Goal: Task Accomplishment & Management: Complete application form

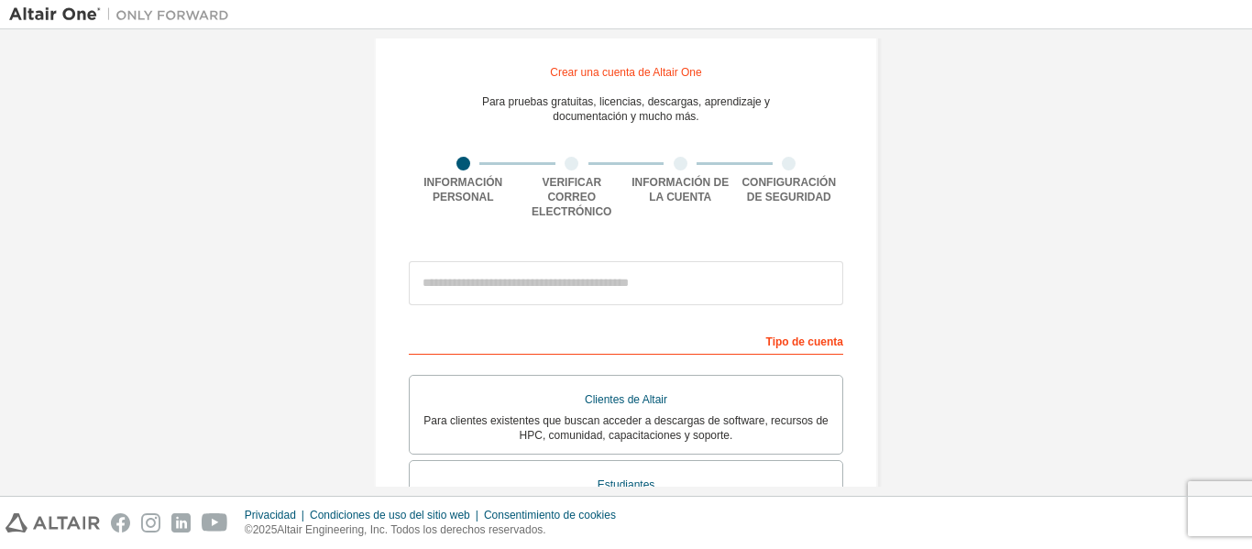
scroll to position [92, 0]
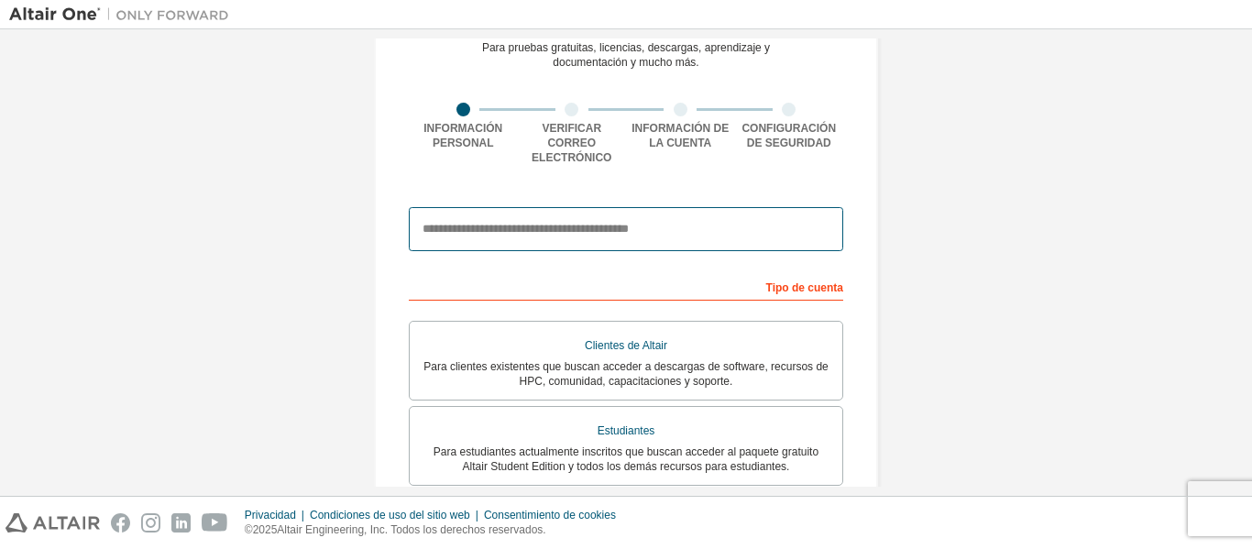
click at [482, 225] on input "email" at bounding box center [626, 229] width 434 height 44
type input "**********"
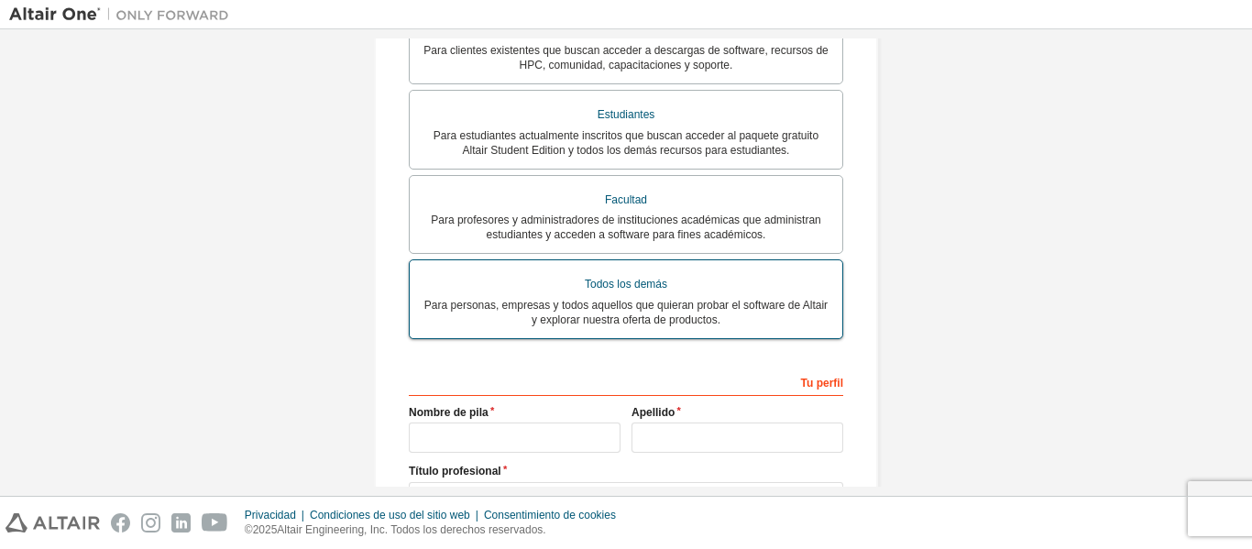
scroll to position [371, 0]
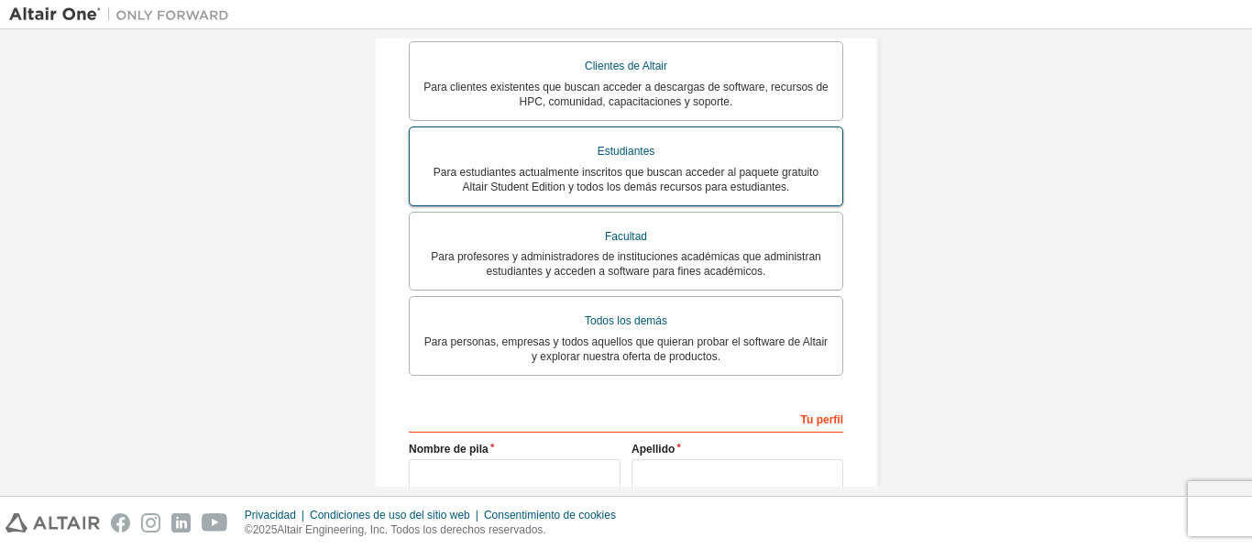
click at [500, 166] on font "Para estudiantes actualmente inscritos que buscan acceder al paquete gratuito A…" at bounding box center [625, 179] width 385 height 27
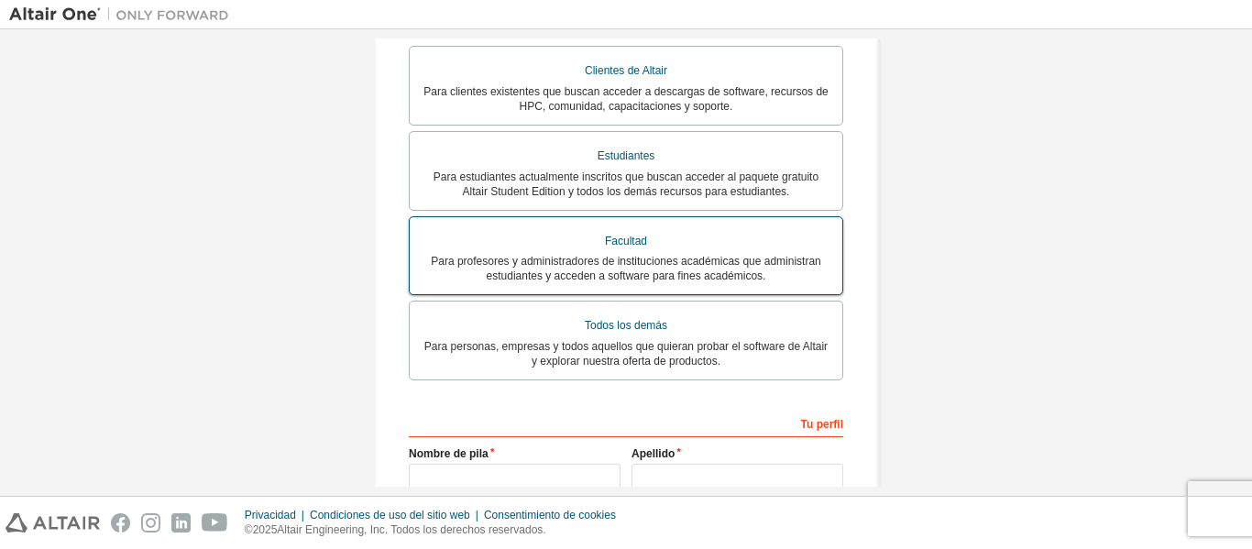
scroll to position [550, 0]
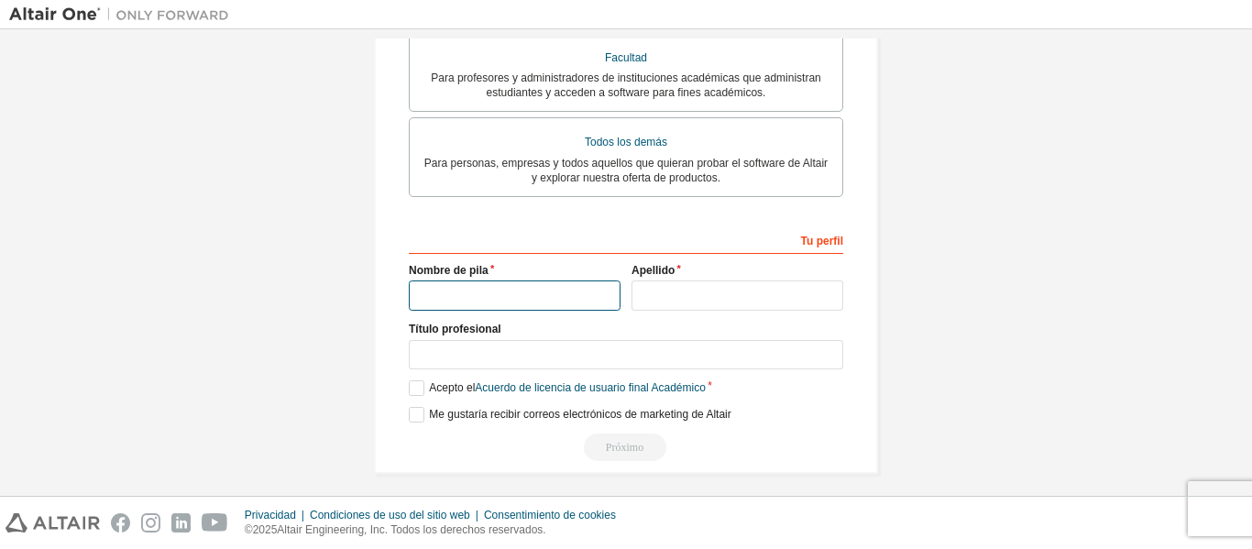
click at [500, 280] on input "text" at bounding box center [515, 295] width 212 height 30
type input "*"
type input "**********"
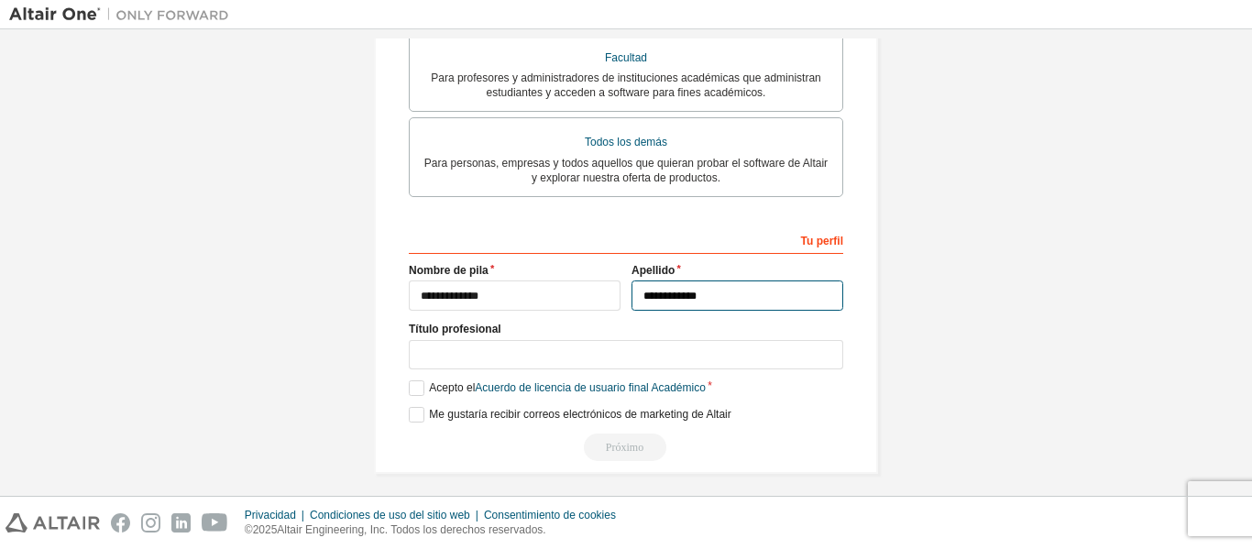
type input "**********"
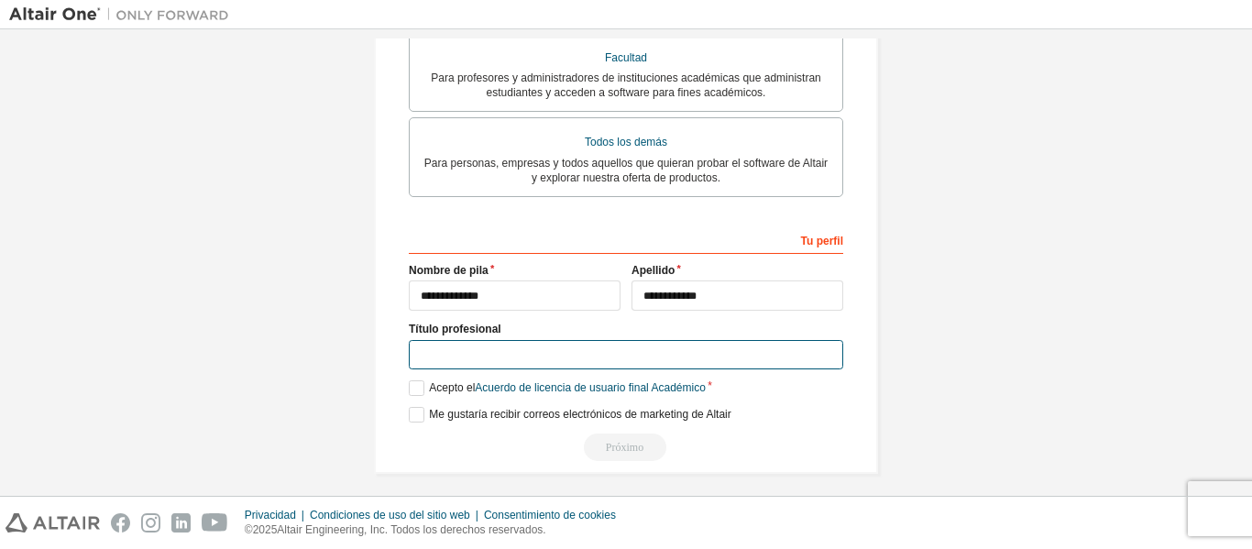
click at [469, 354] on input "text" at bounding box center [626, 355] width 434 height 30
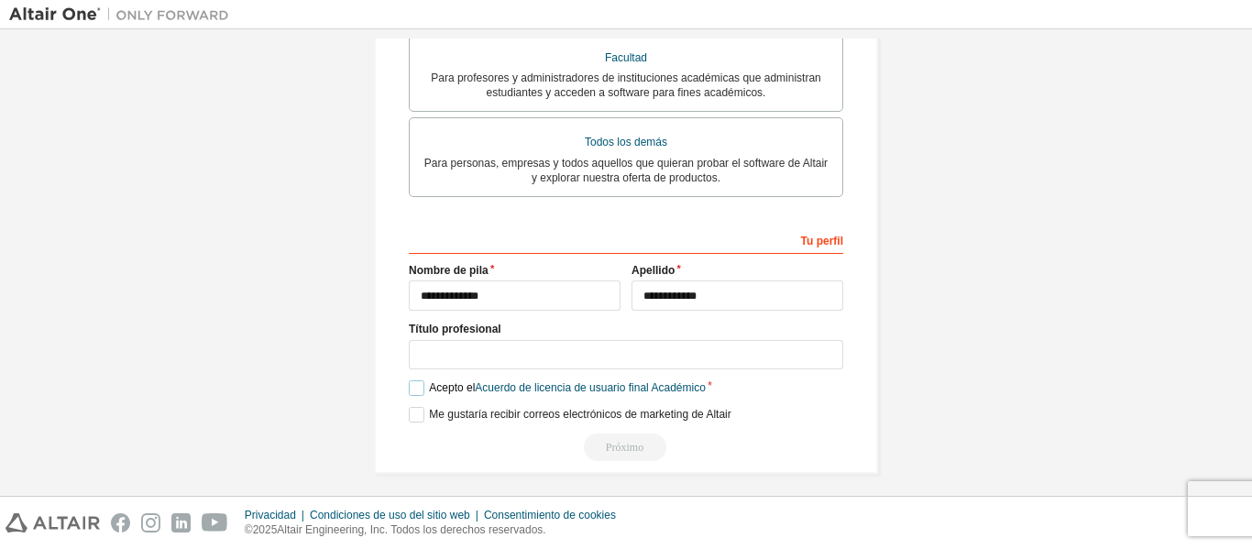
click at [429, 381] on font "Acepto el" at bounding box center [452, 387] width 46 height 13
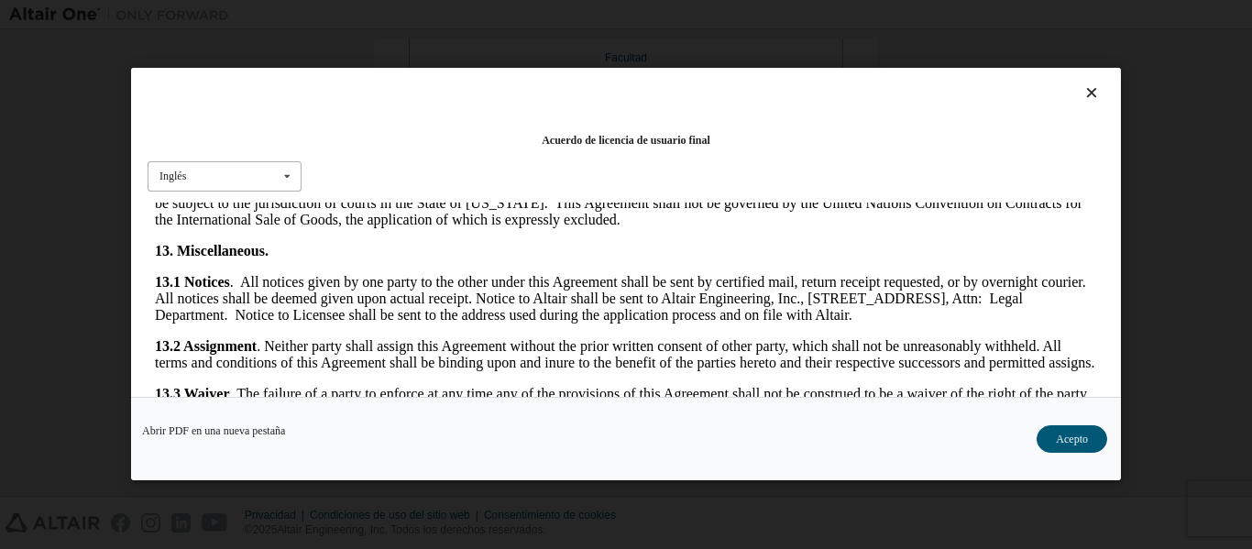
scroll to position [2933, 0]
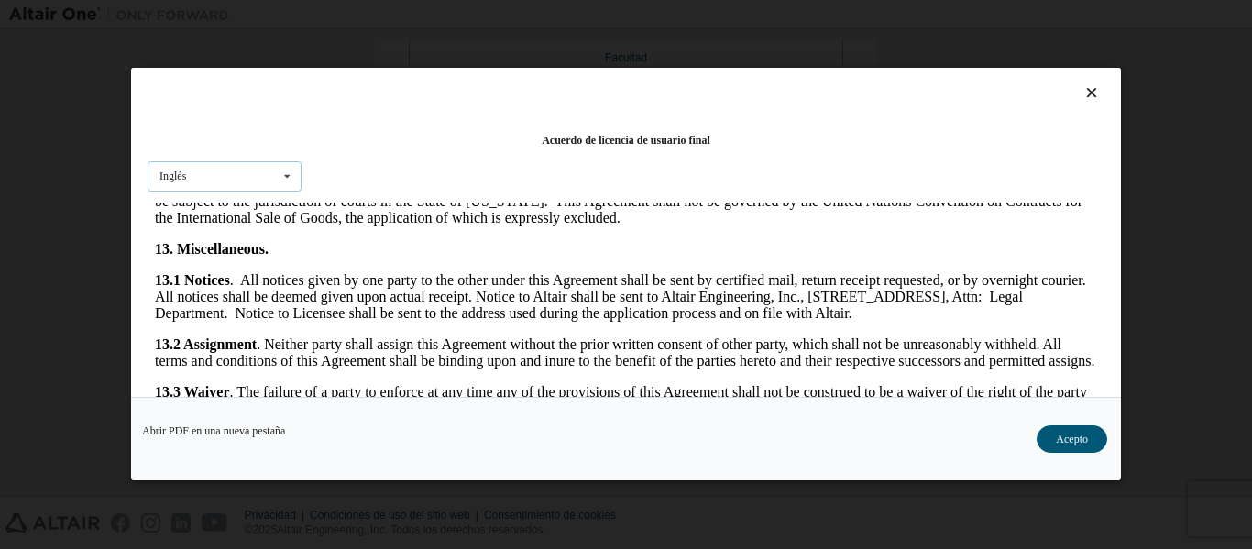
click at [267, 178] on div "Inglés Inglés" at bounding box center [225, 176] width 154 height 30
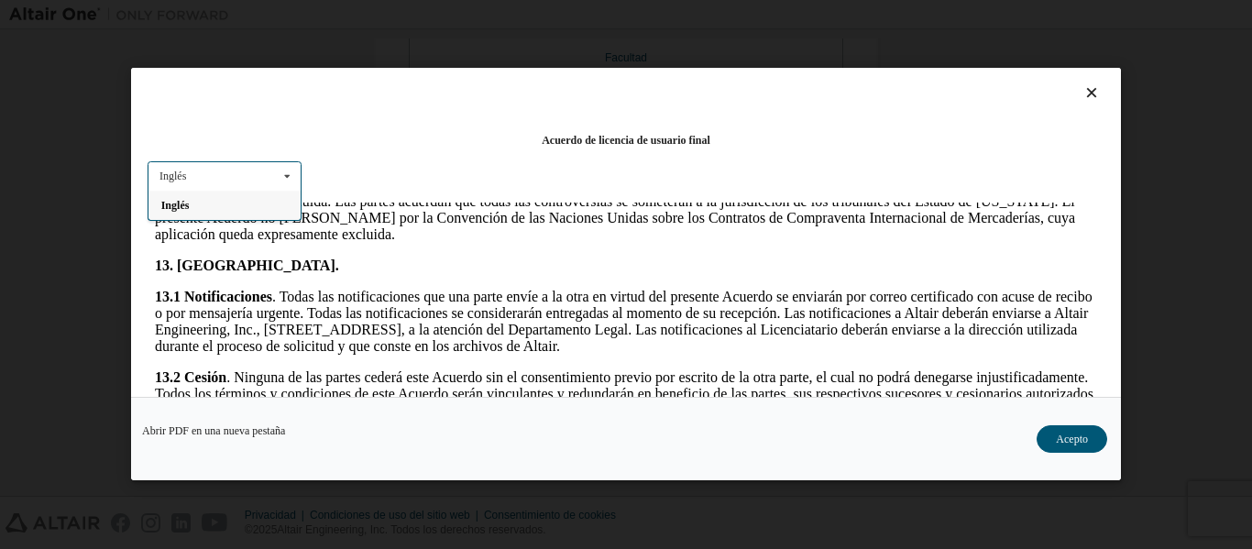
click at [290, 203] on div "Inglés" at bounding box center [224, 205] width 152 height 29
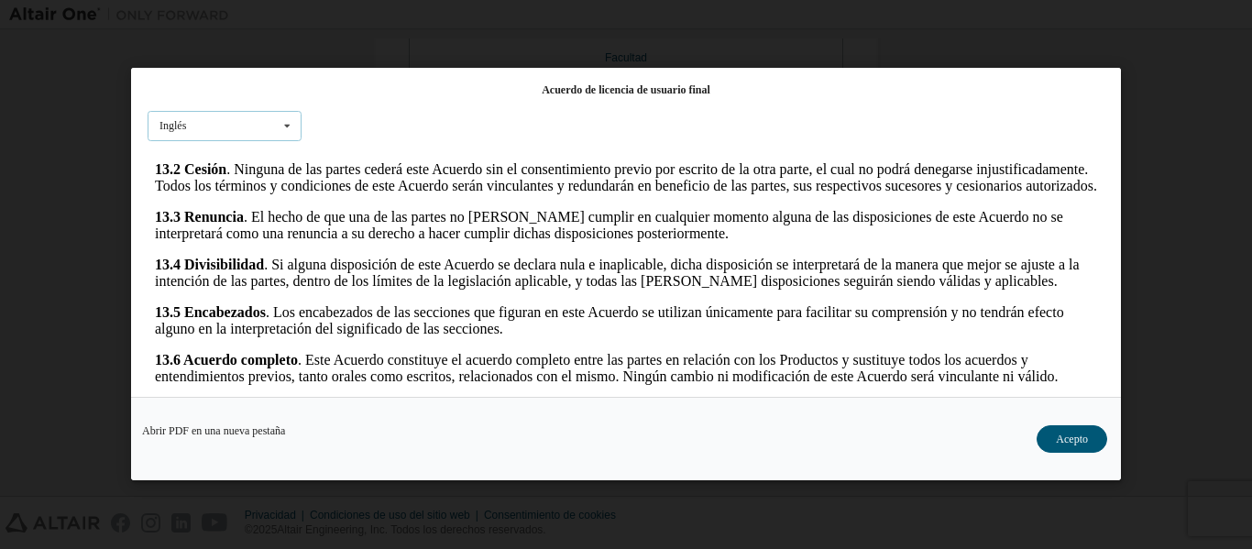
scroll to position [73, 0]
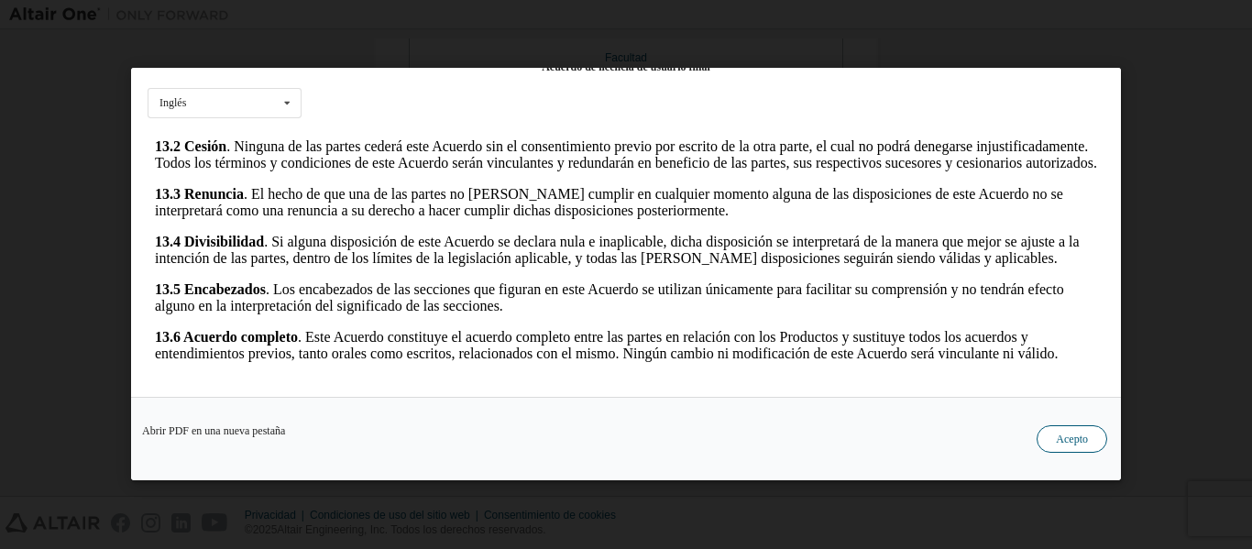
click at [1082, 441] on font "Acepto" at bounding box center [1072, 439] width 32 height 13
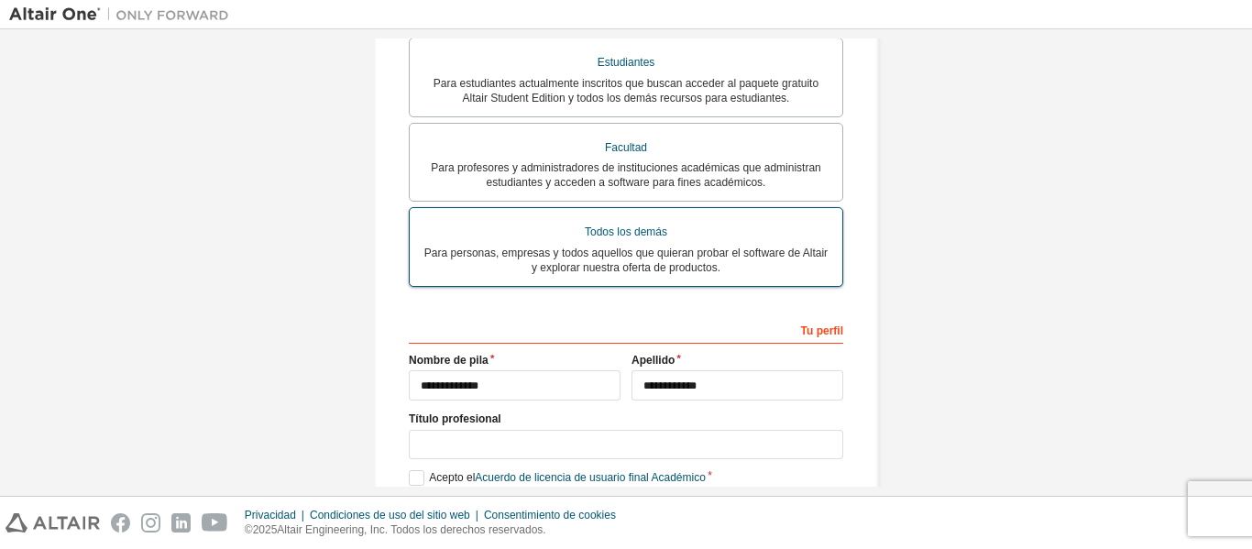
scroll to position [554, 0]
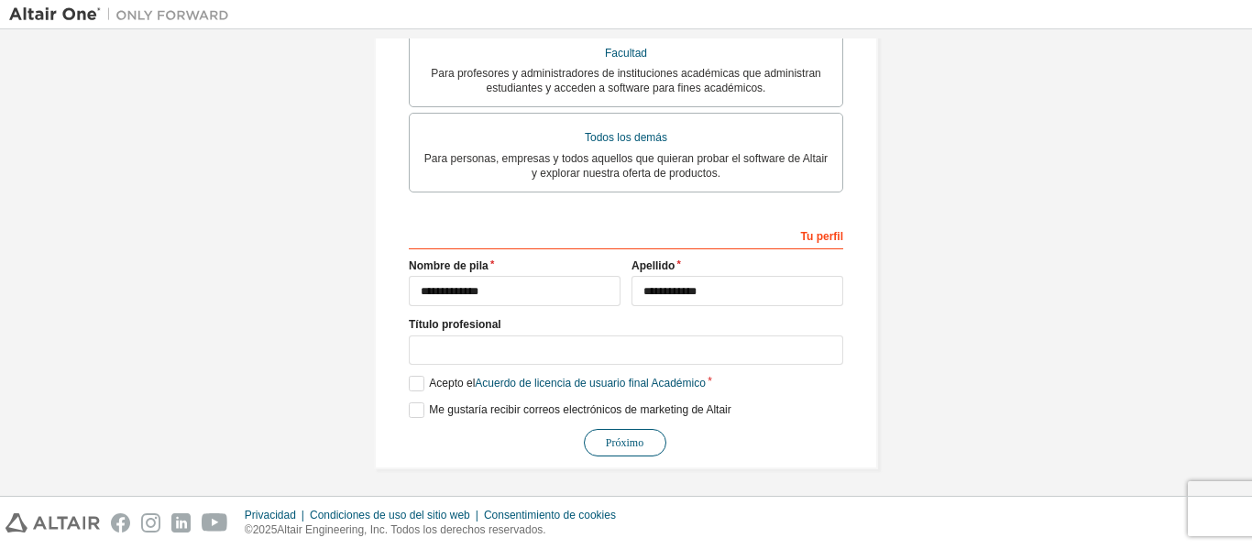
click at [629, 439] on font "Próximo" at bounding box center [625, 442] width 38 height 13
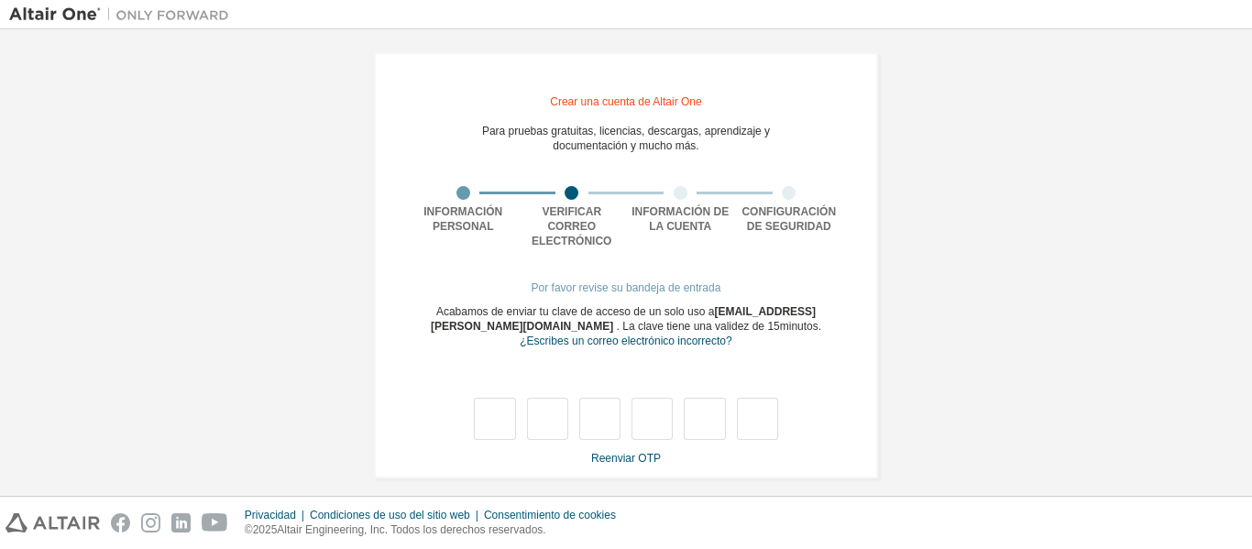
type input "*"
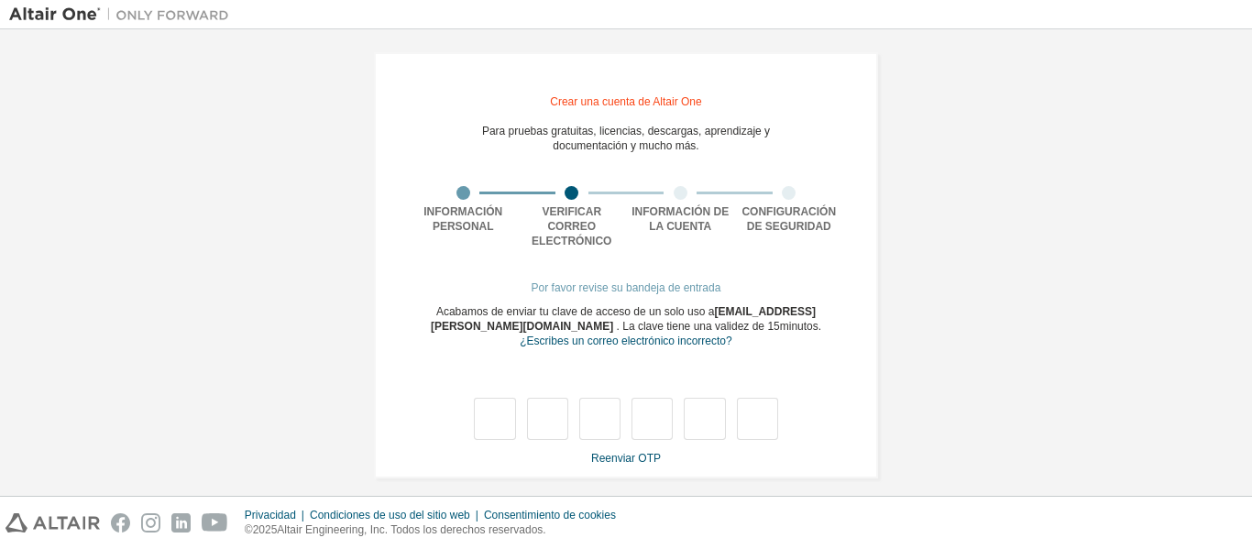
type input "*"
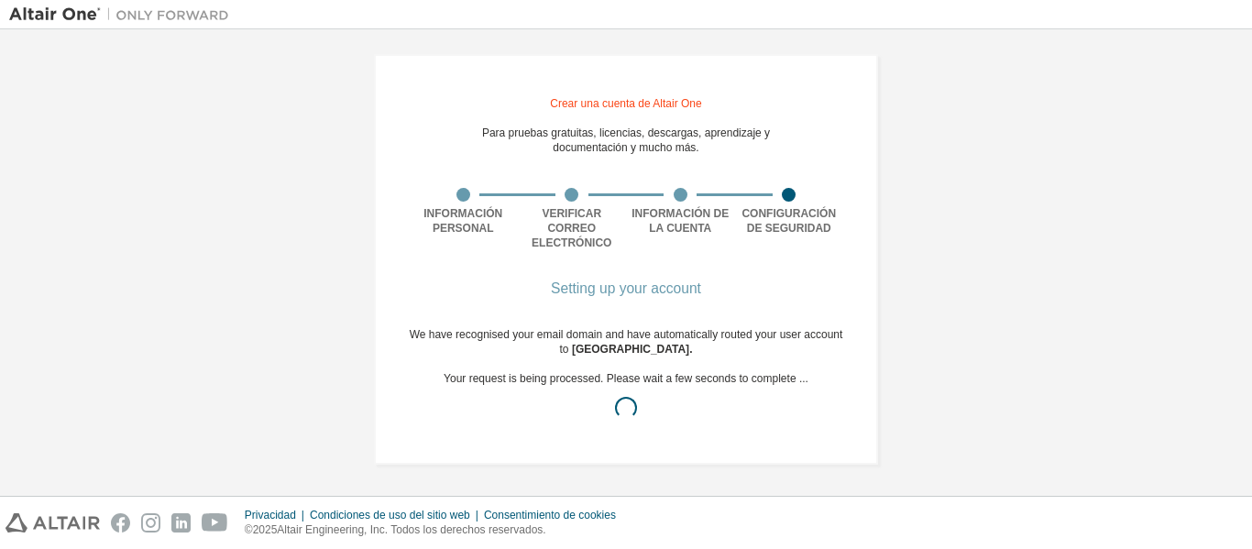
scroll to position [0, 0]
